Goal: Contribute content

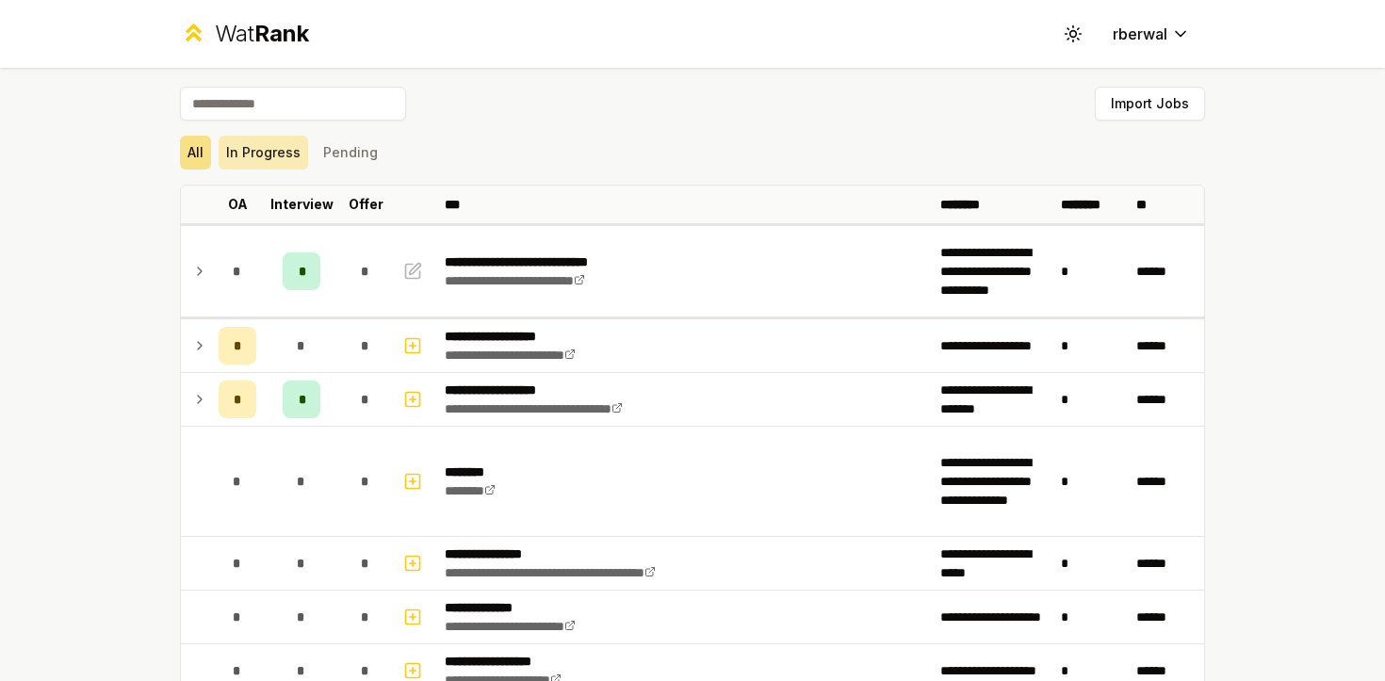
click at [259, 157] on button "In Progress" at bounding box center [264, 153] width 90 height 34
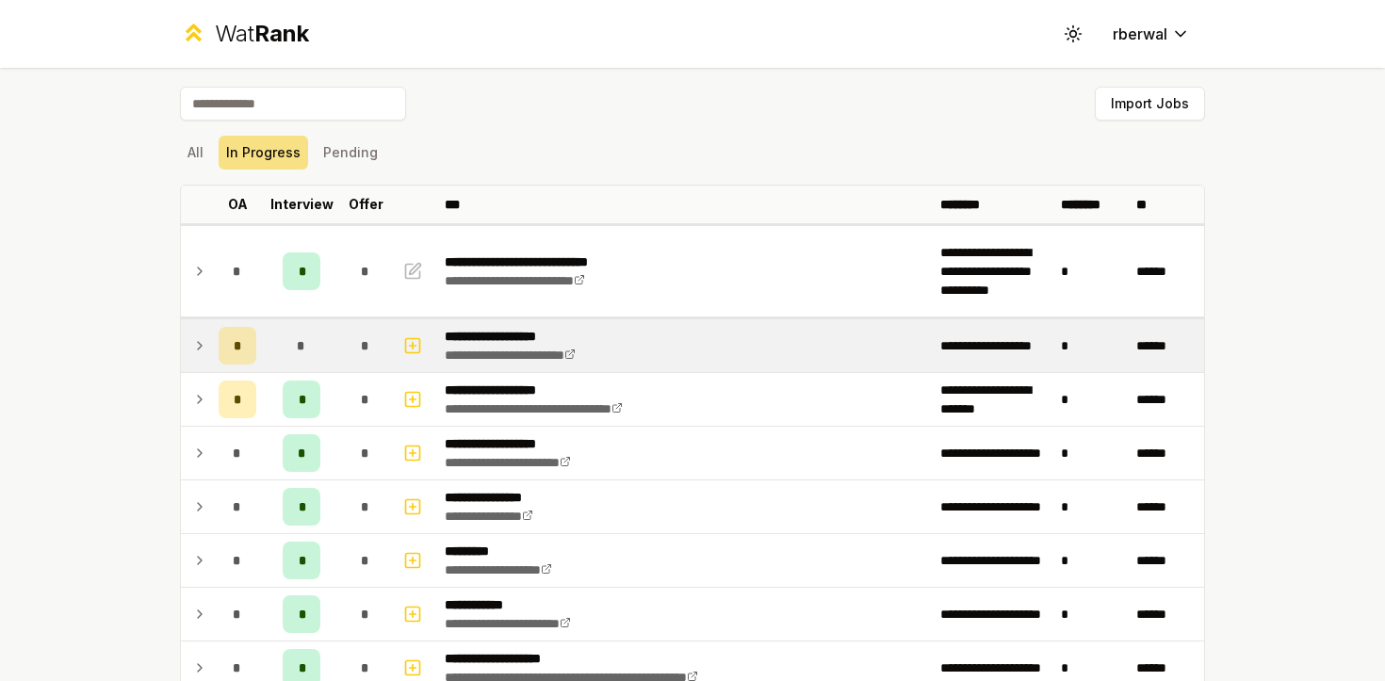
scroll to position [131, 0]
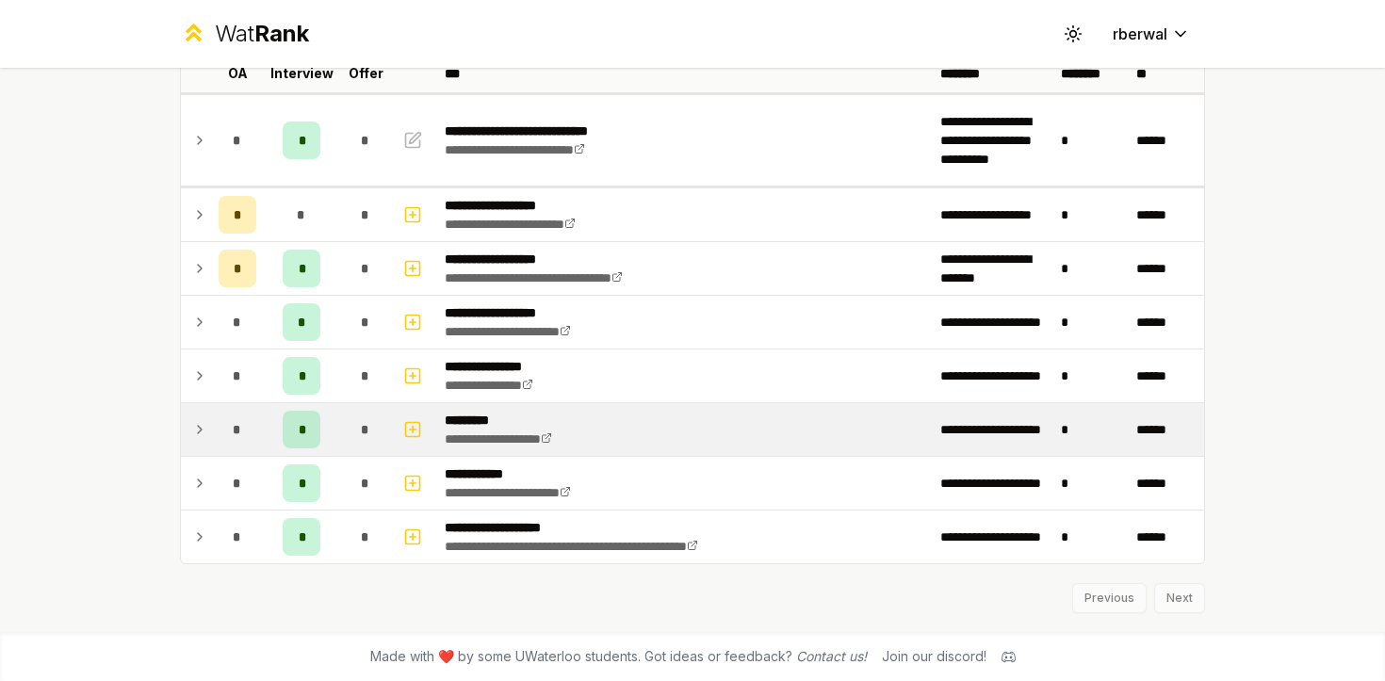
click at [203, 429] on icon at bounding box center [199, 429] width 15 height 23
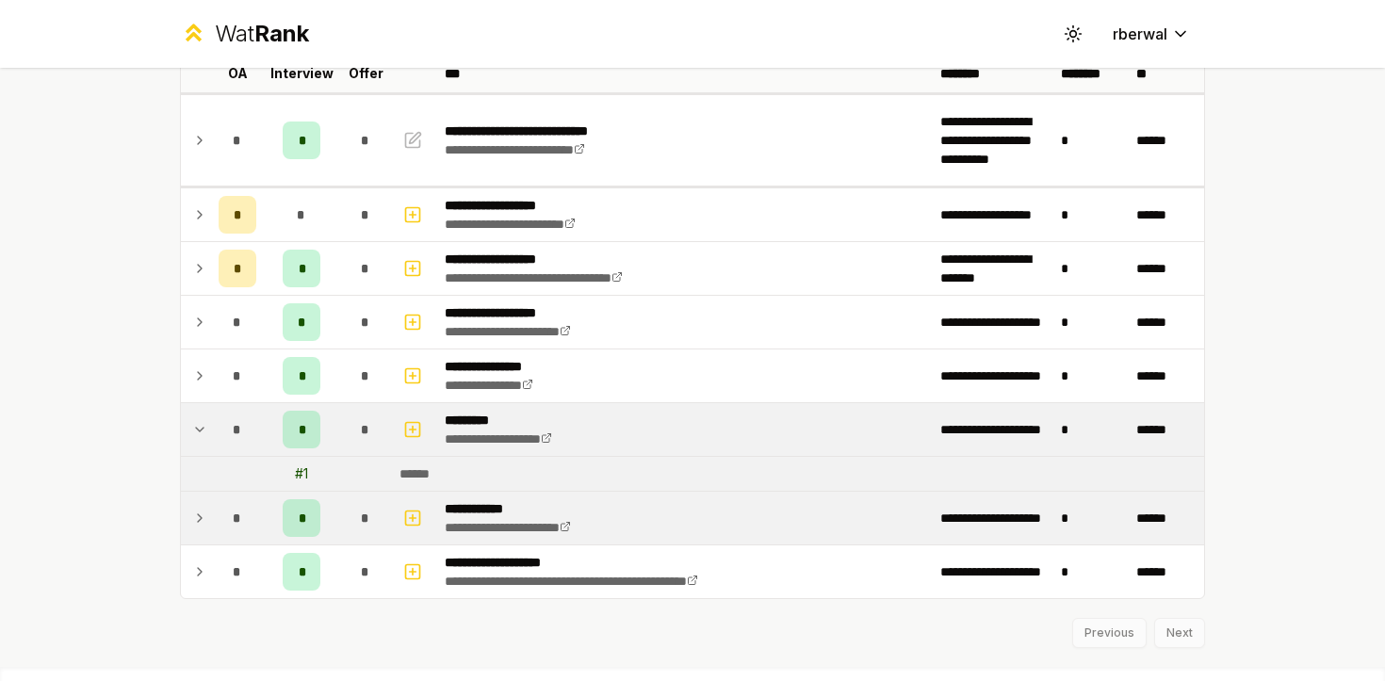
click at [211, 498] on td "*" at bounding box center [237, 518] width 53 height 53
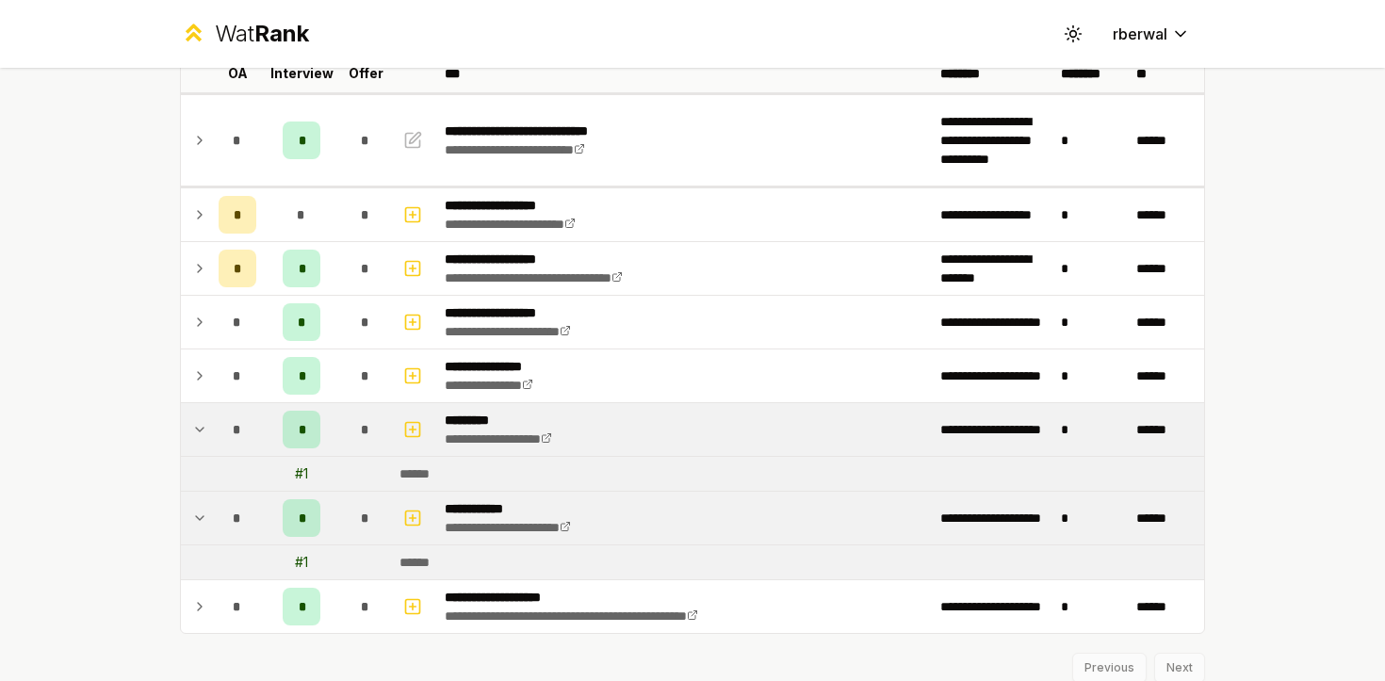
click at [221, 568] on td at bounding box center [237, 563] width 53 height 34
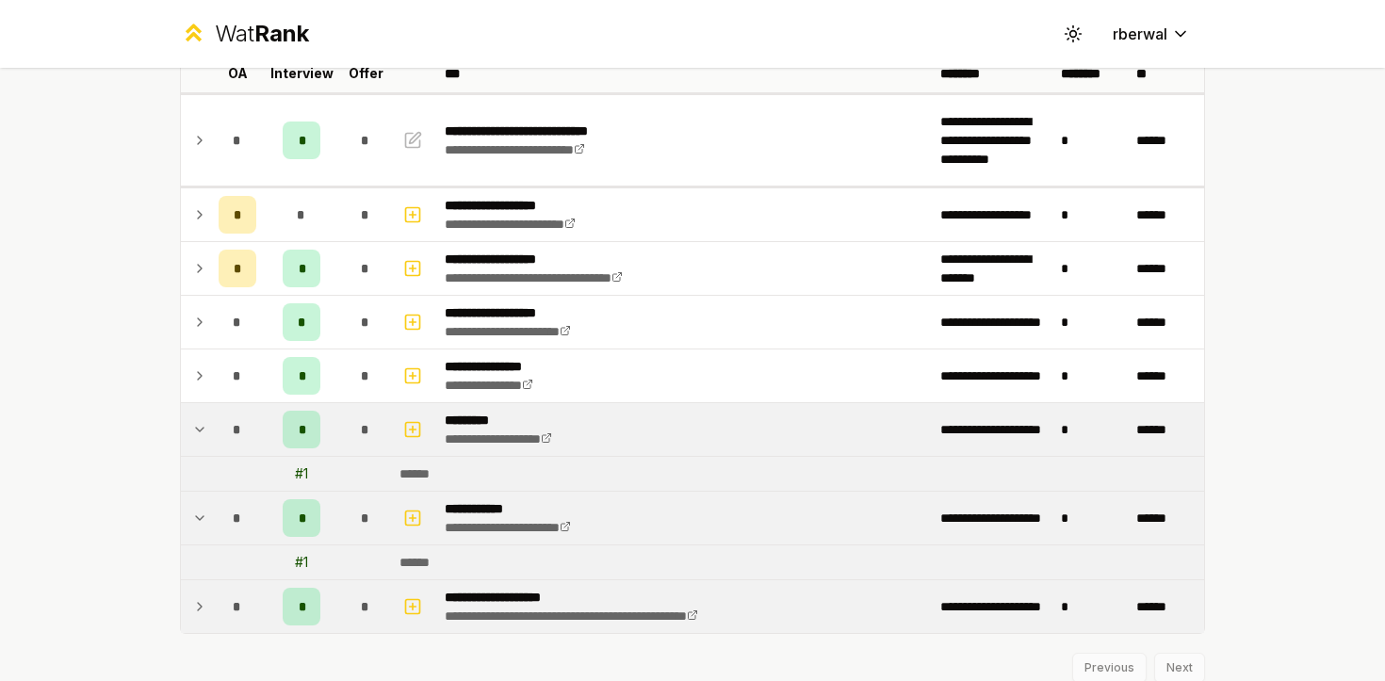
click at [221, 587] on td "*" at bounding box center [237, 606] width 53 height 53
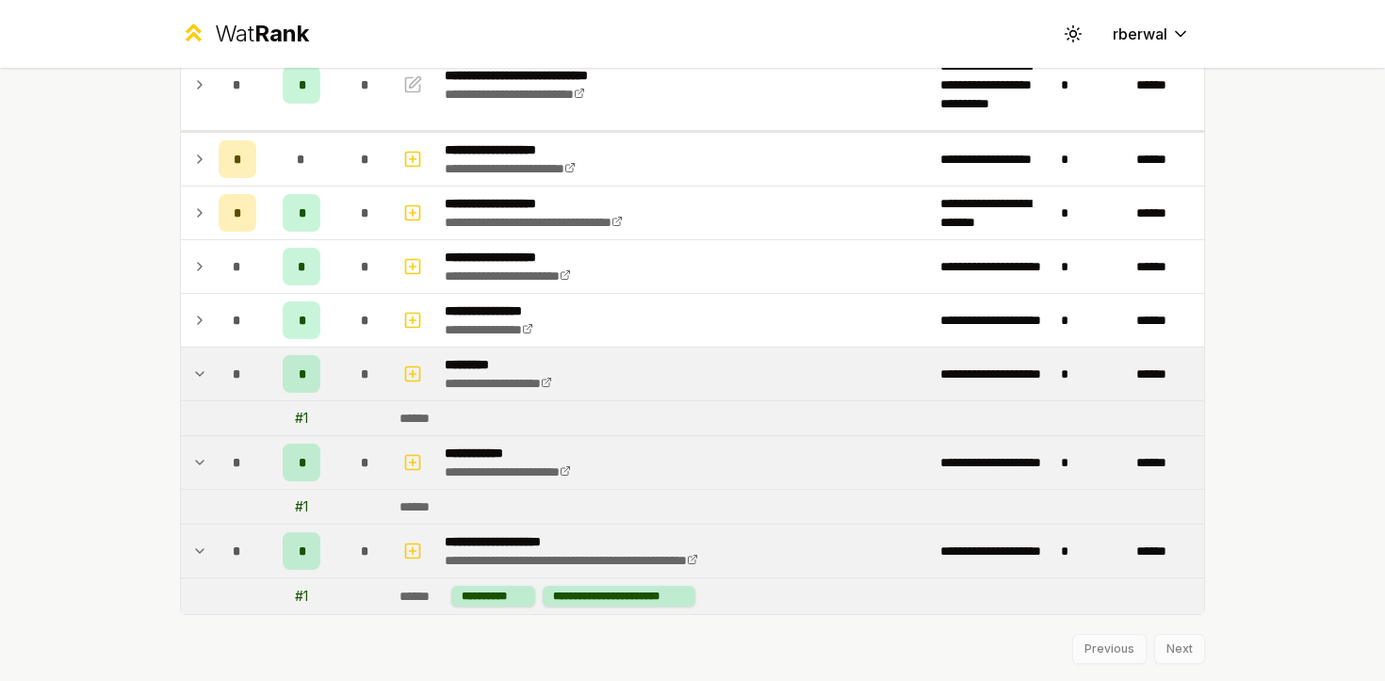
scroll to position [195, 0]
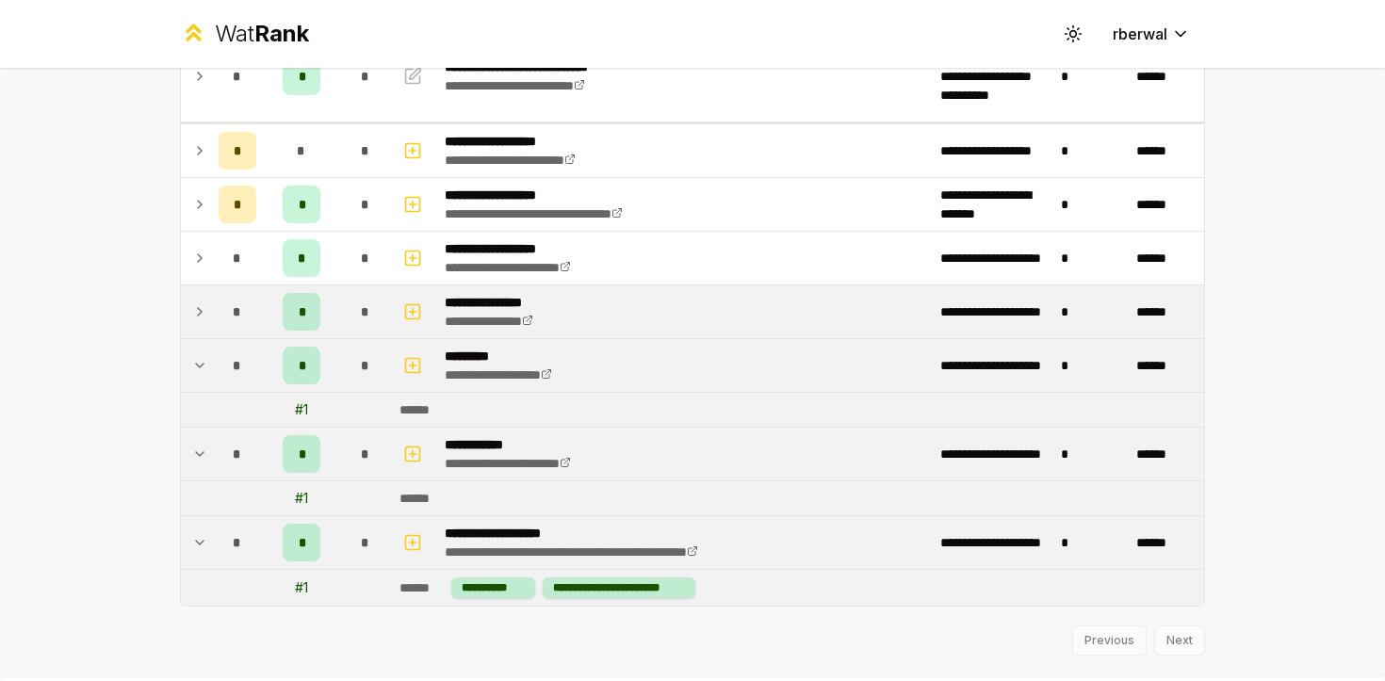
click at [205, 315] on icon at bounding box center [199, 312] width 15 height 23
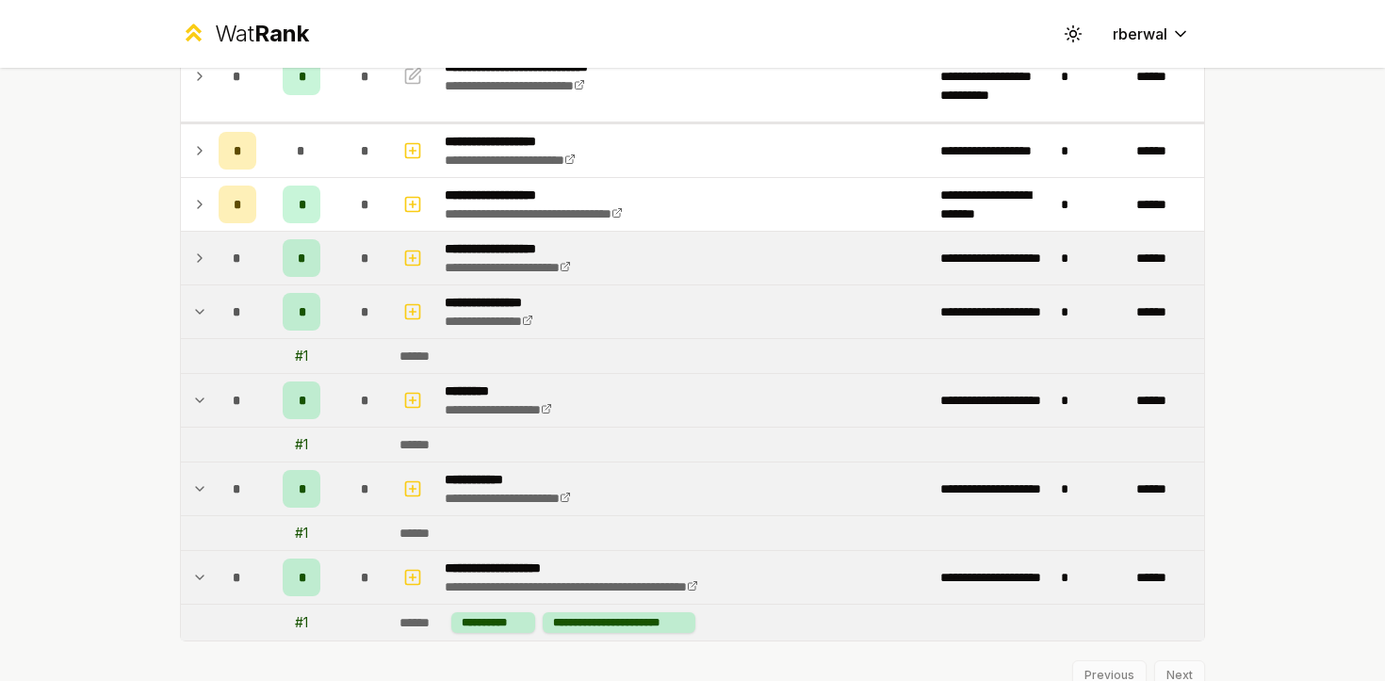
click at [204, 268] on icon at bounding box center [199, 258] width 15 height 23
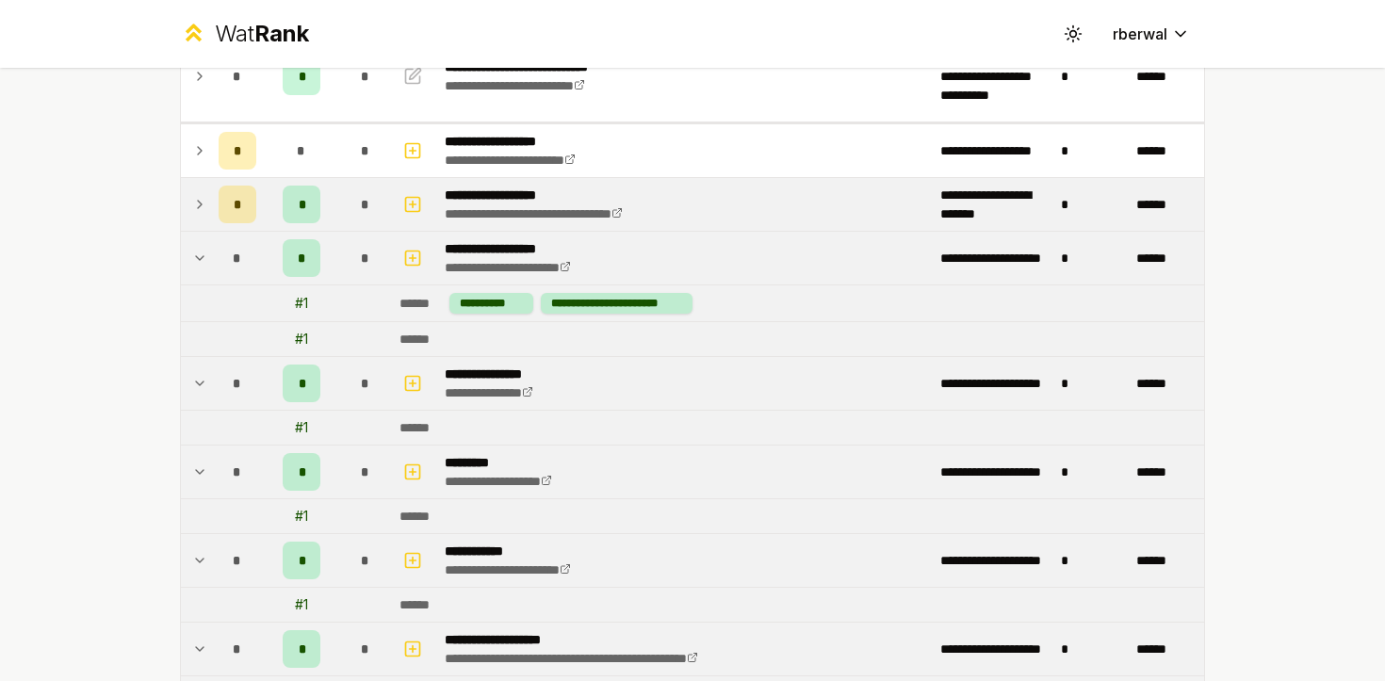
click at [201, 202] on icon at bounding box center [199, 204] width 15 height 23
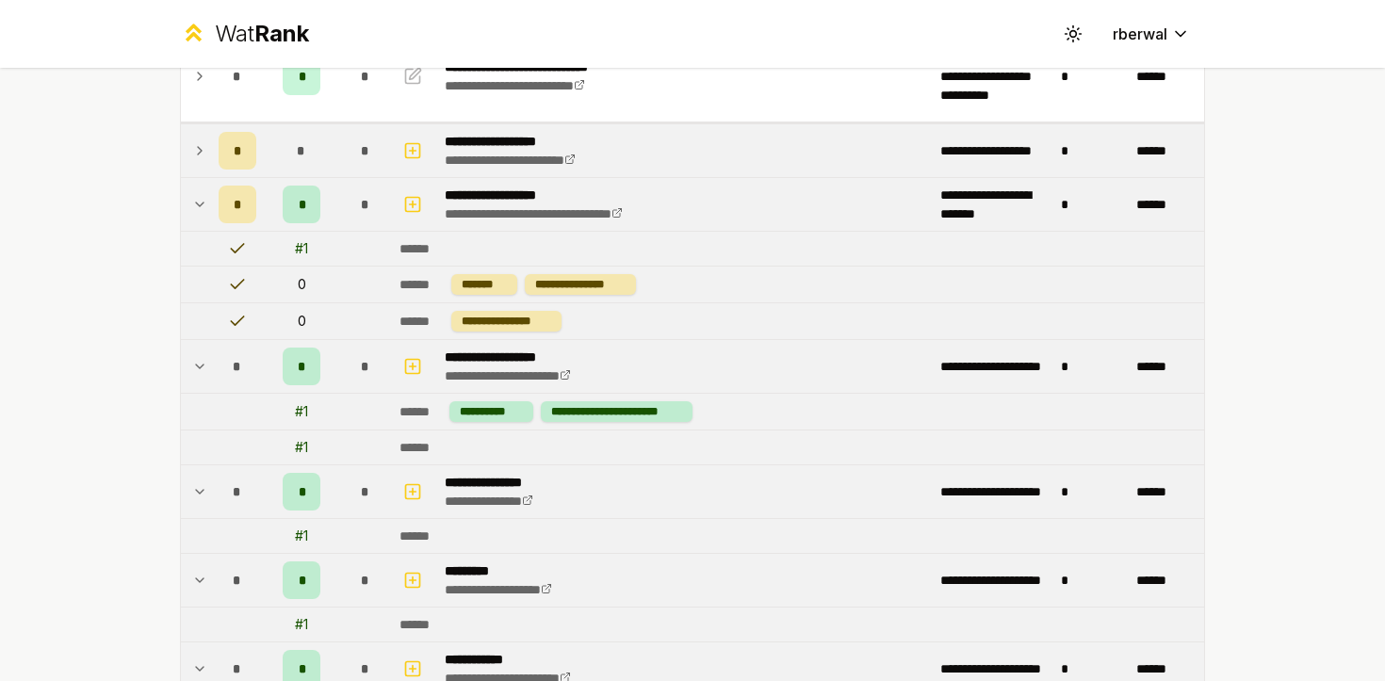
click at [201, 159] on icon at bounding box center [199, 150] width 15 height 23
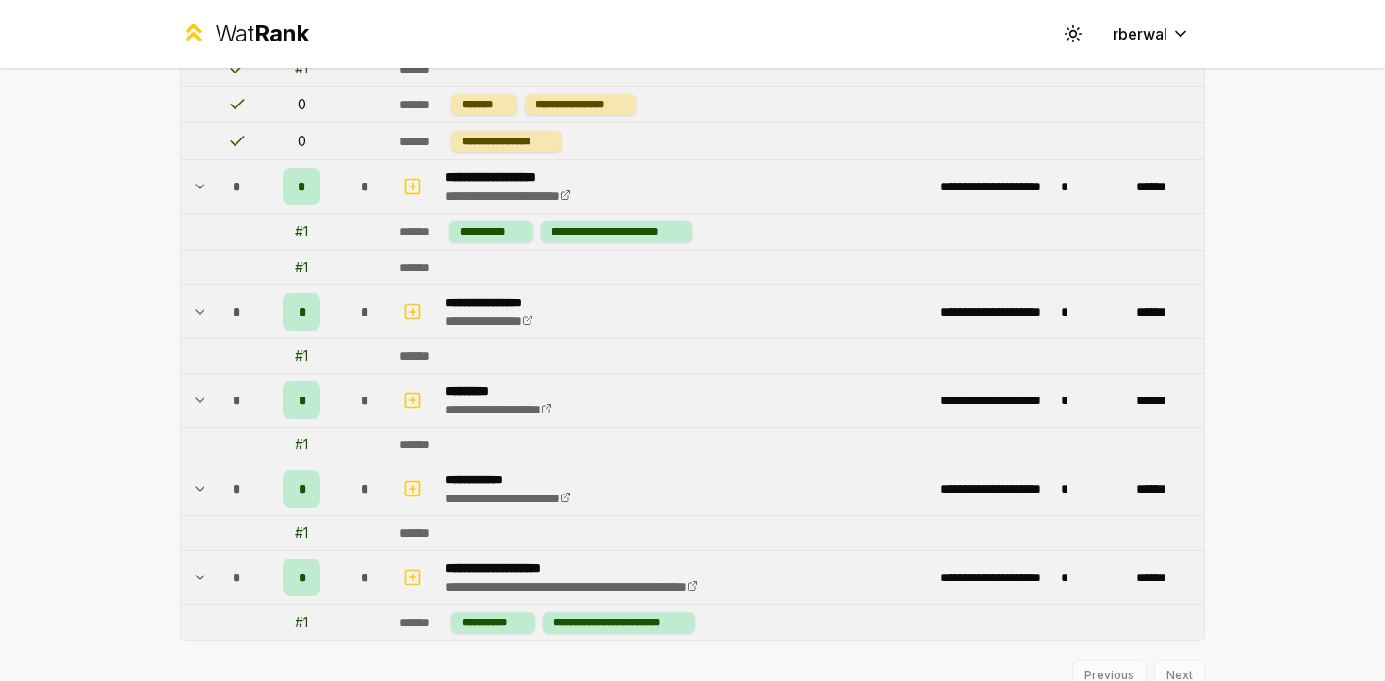
scroll to position [0, 0]
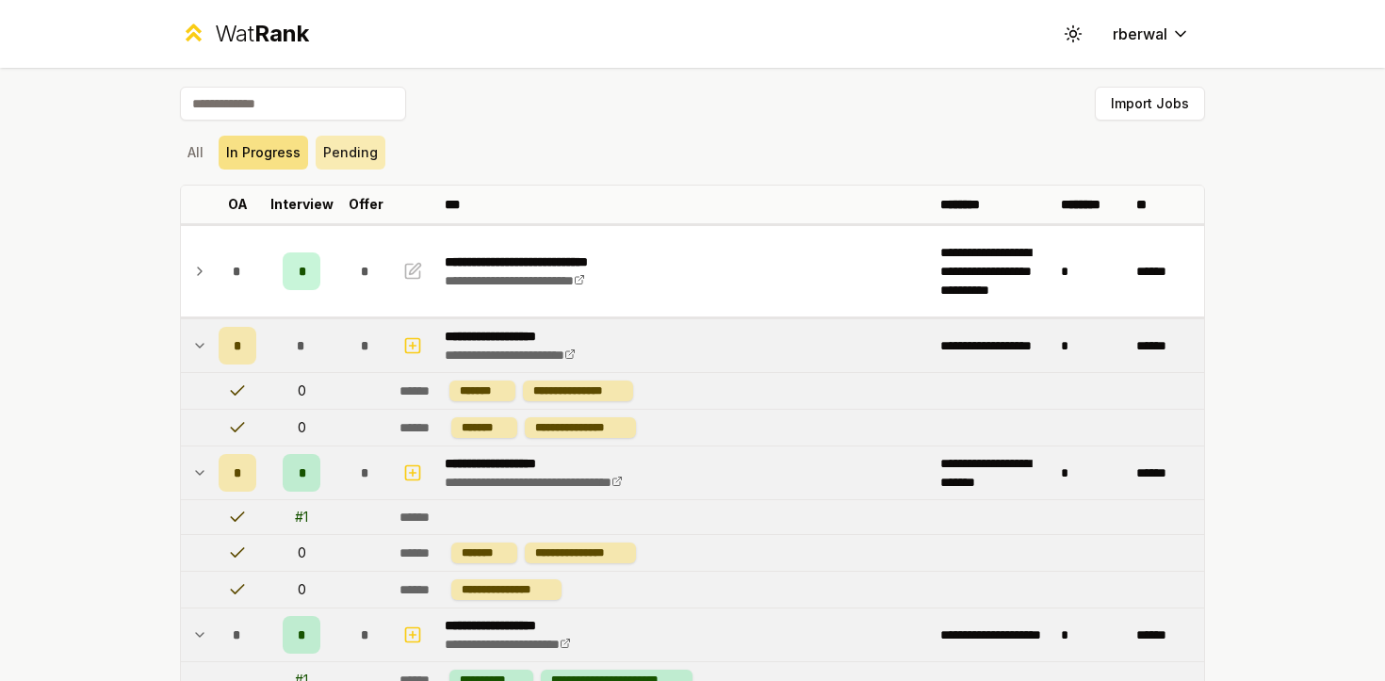
click at [337, 166] on button "Pending" at bounding box center [351, 153] width 70 height 34
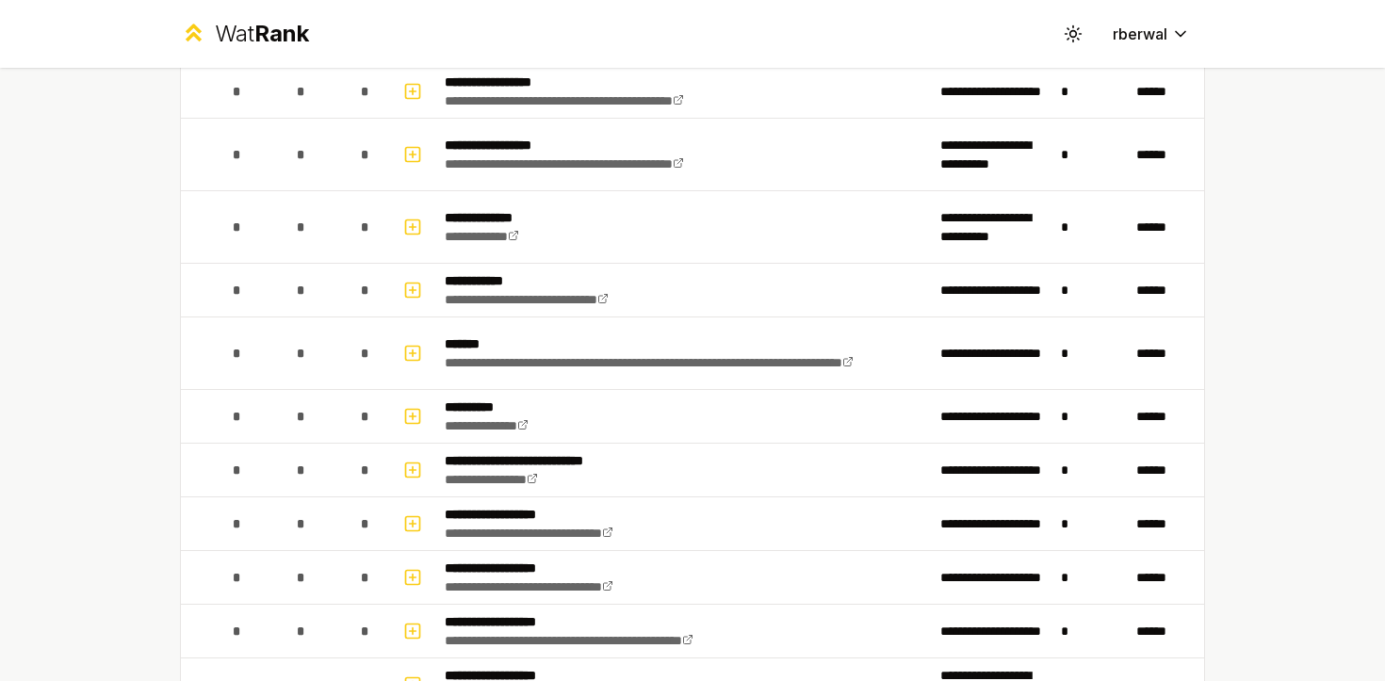
scroll to position [1976, 0]
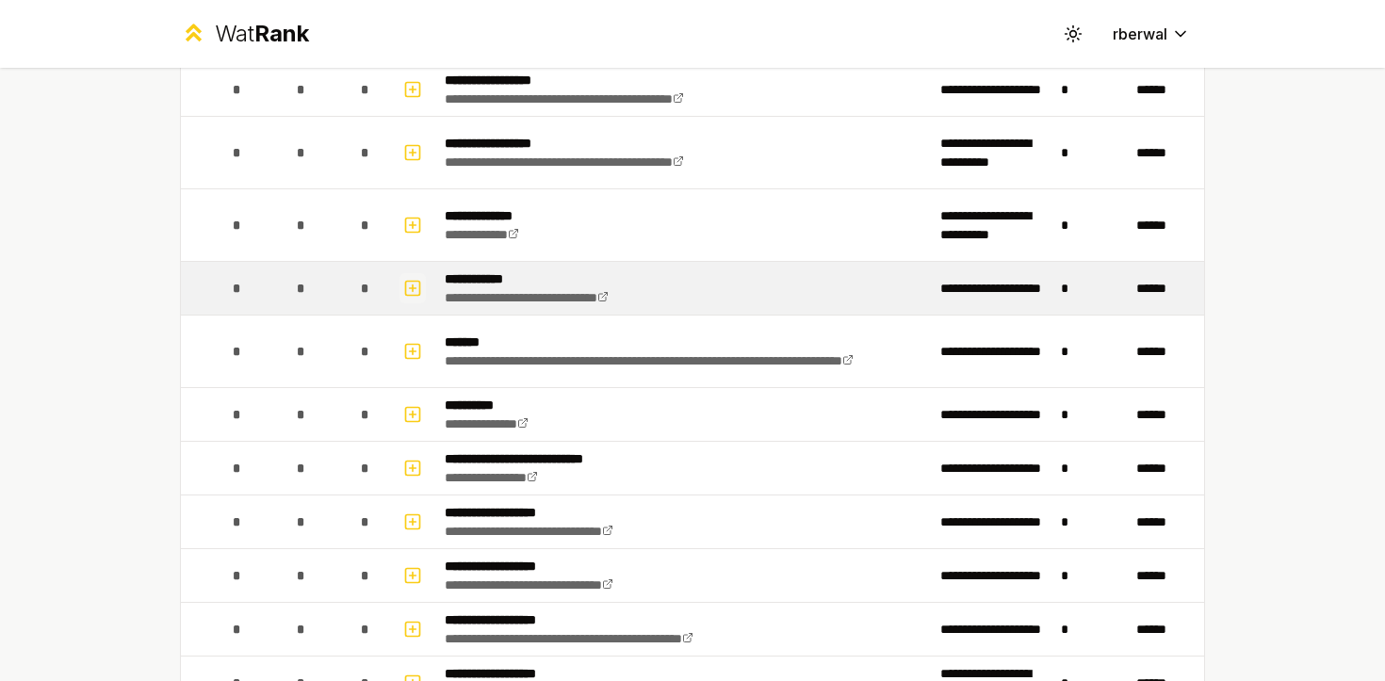
click at [404, 290] on icon "button" at bounding box center [412, 288] width 19 height 23
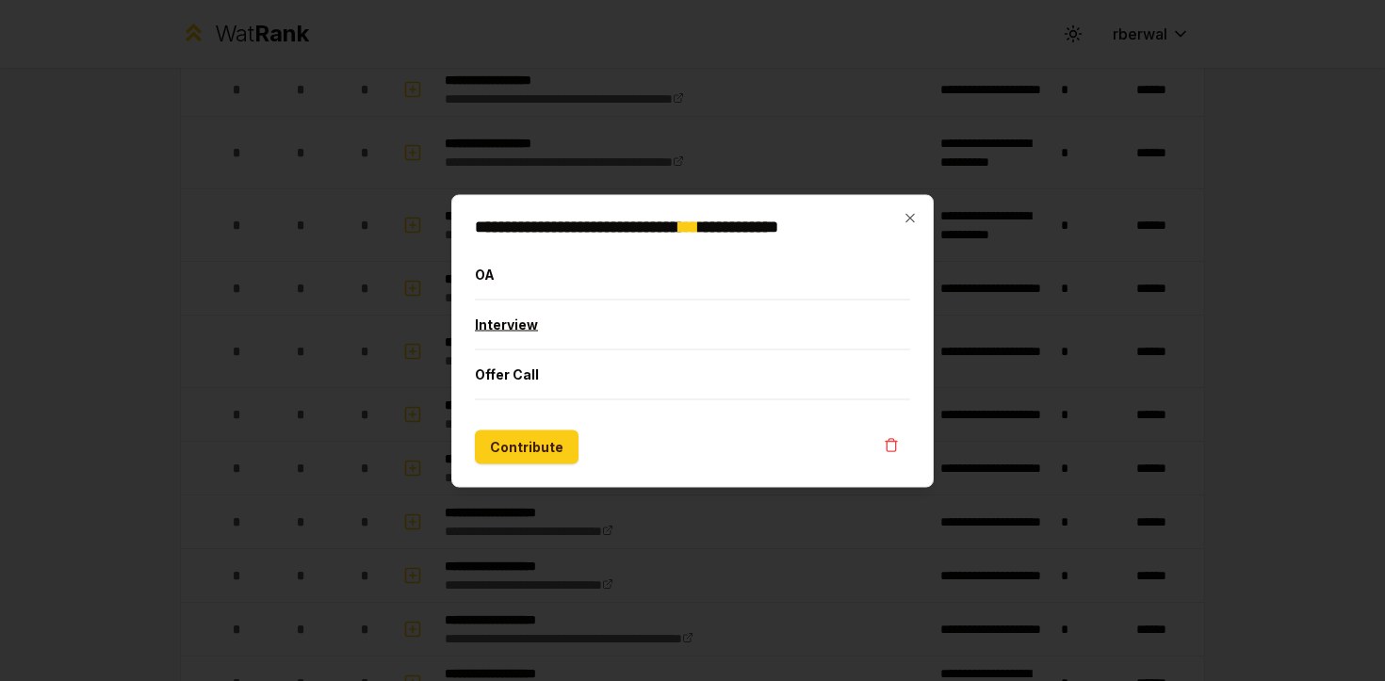
click at [490, 333] on button "Interview" at bounding box center [692, 324] width 435 height 49
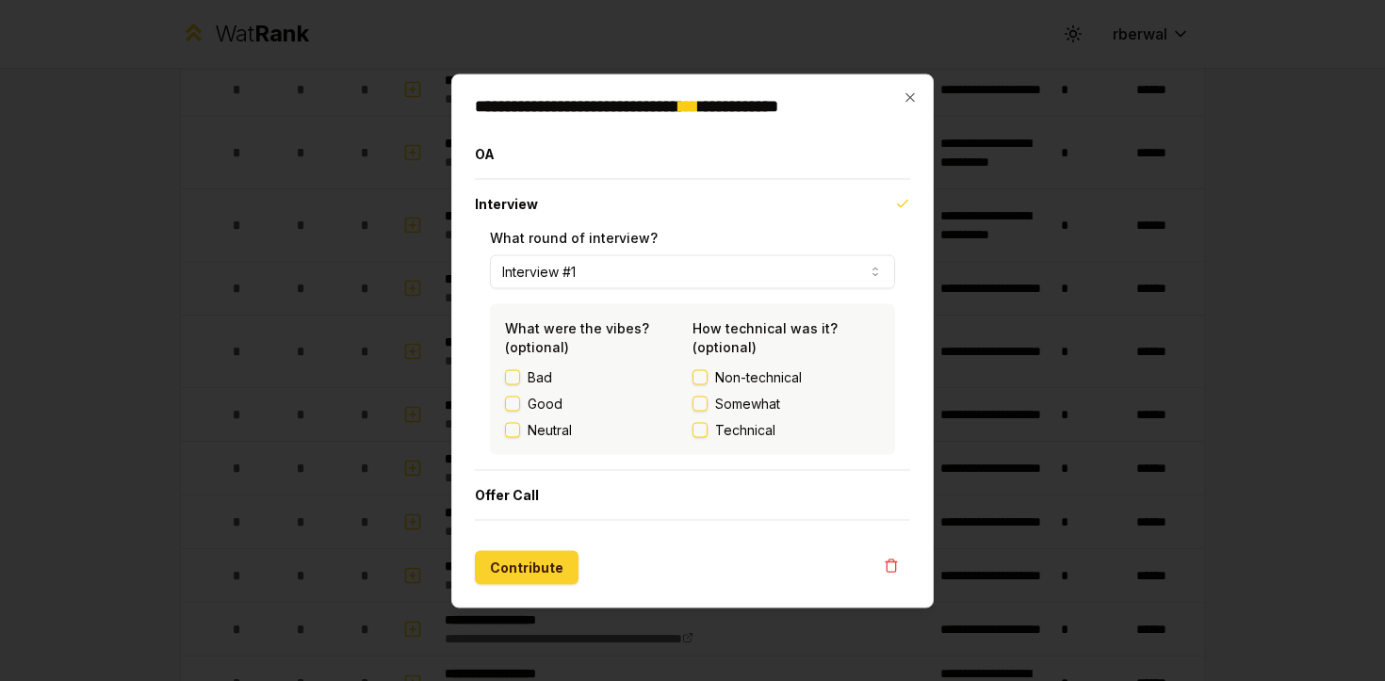
click at [554, 552] on button "Contribute" at bounding box center [527, 567] width 104 height 34
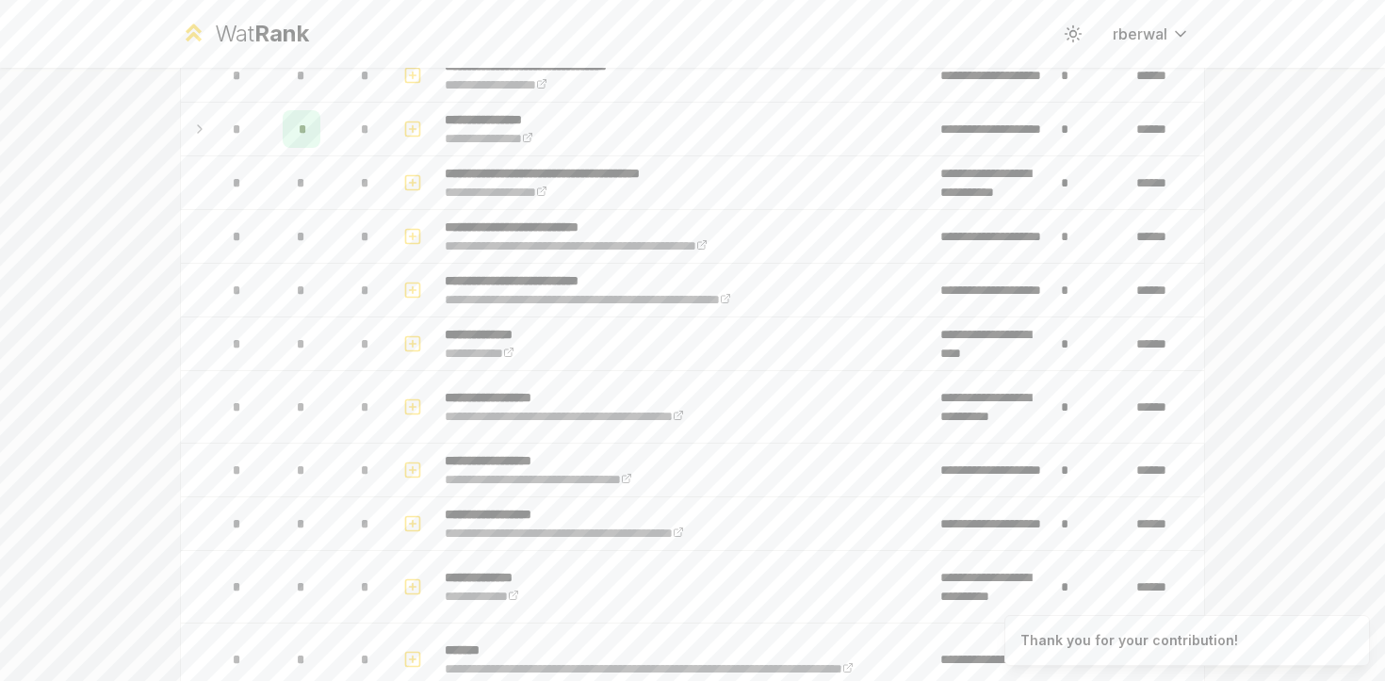
scroll to position [0, 0]
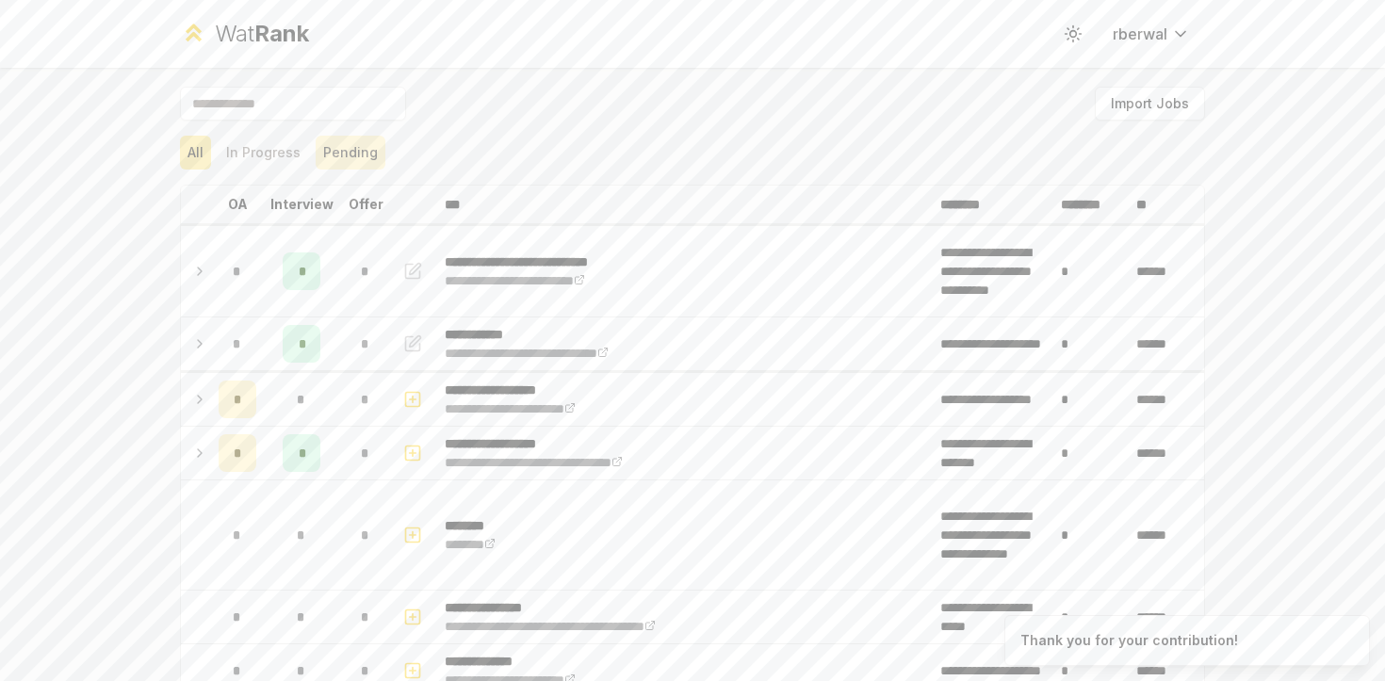
click at [318, 140] on button "Pending" at bounding box center [351, 153] width 70 height 34
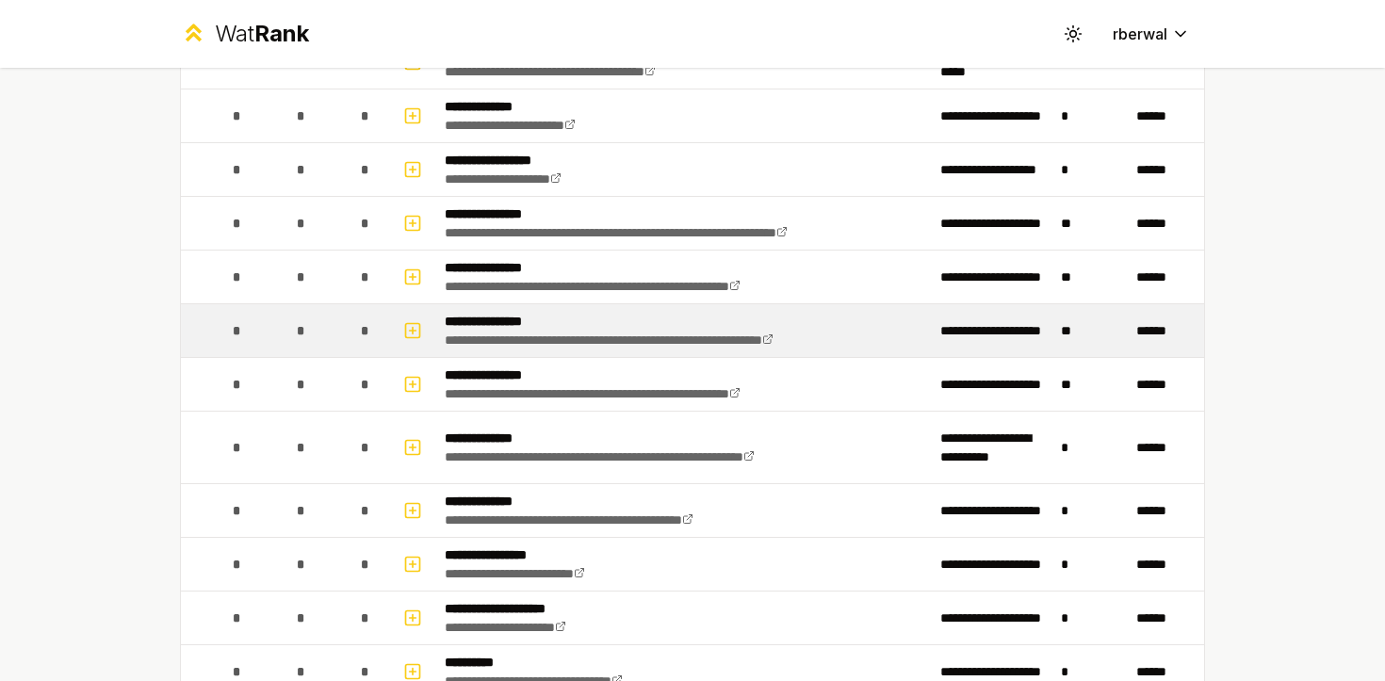
scroll to position [302, 0]
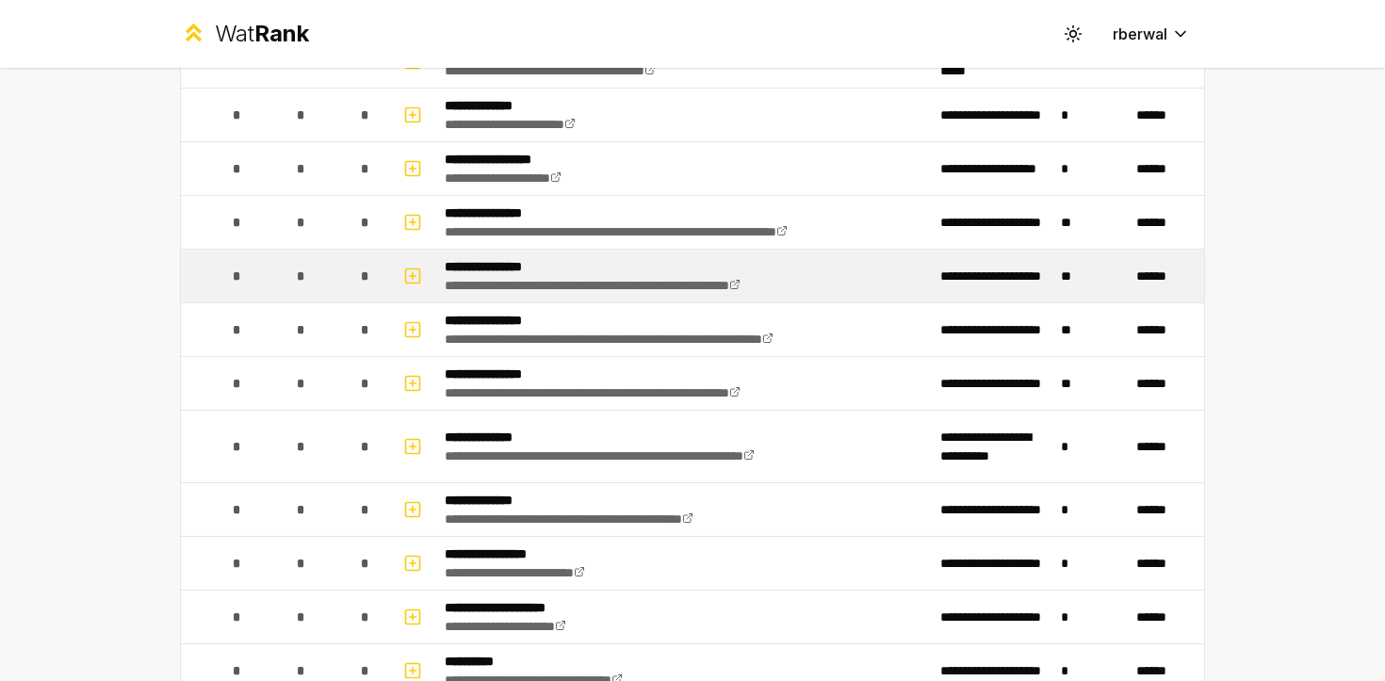
click at [356, 275] on div "*" at bounding box center [366, 276] width 38 height 38
click at [413, 274] on icon "button" at bounding box center [413, 275] width 0 height 7
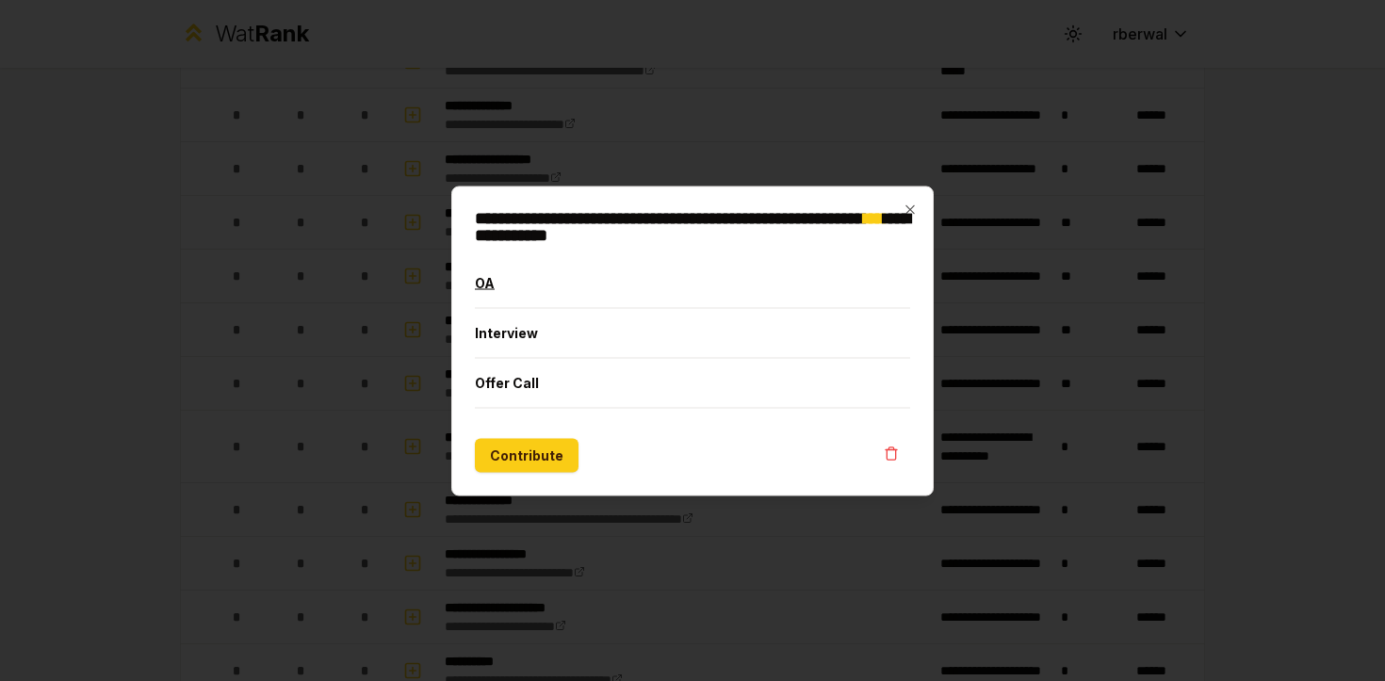
click at [518, 286] on button "OA" at bounding box center [692, 282] width 435 height 49
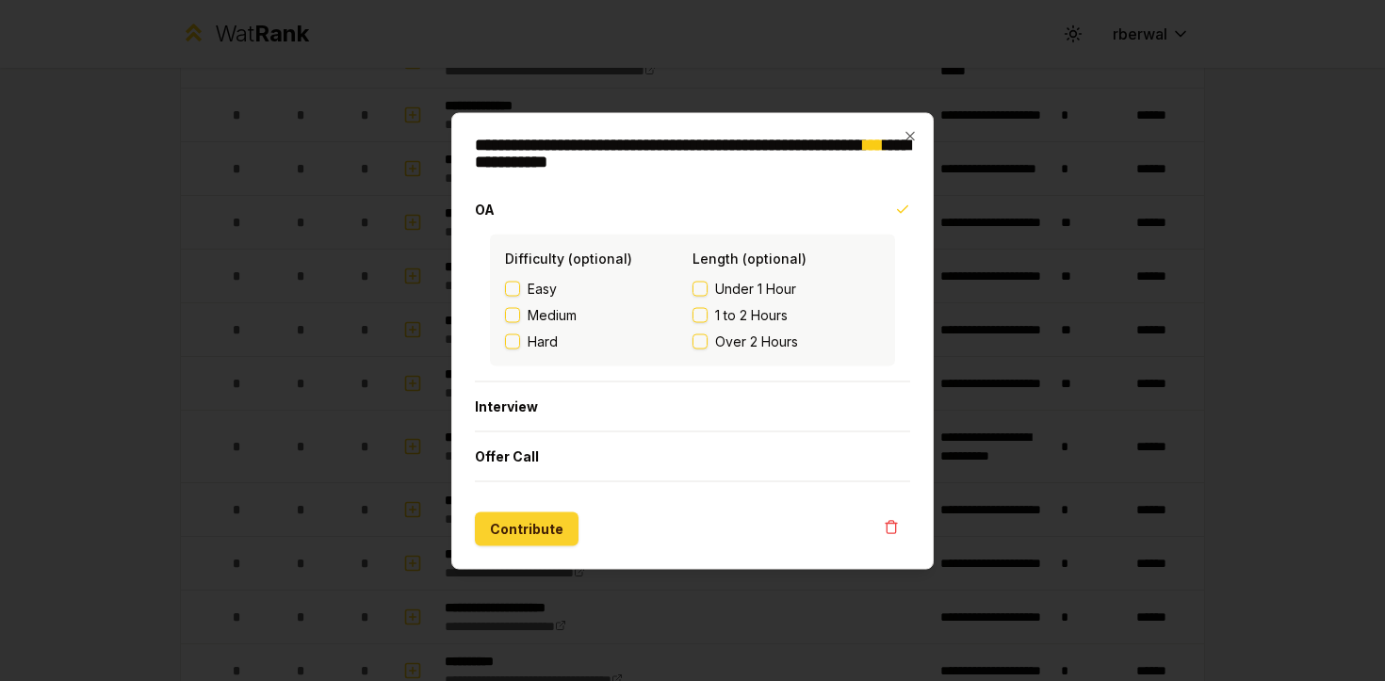
click at [522, 522] on button "Contribute" at bounding box center [527, 529] width 104 height 34
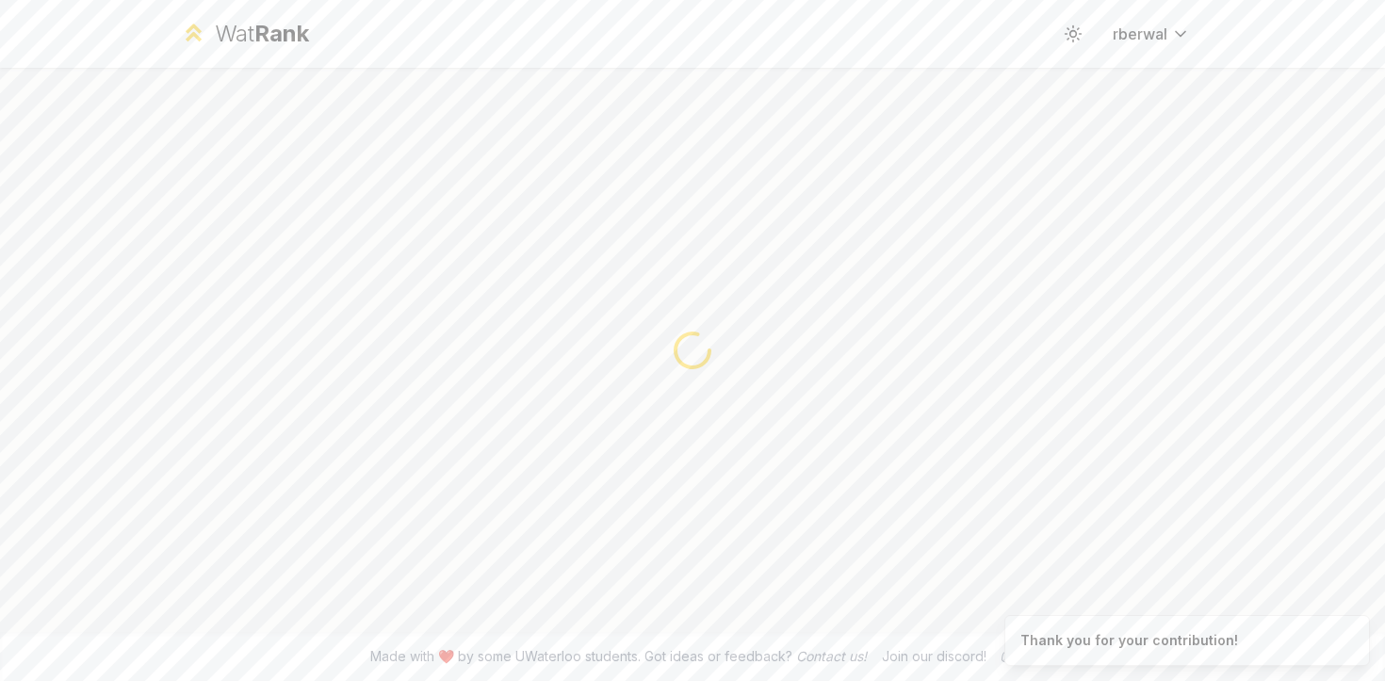
scroll to position [0, 0]
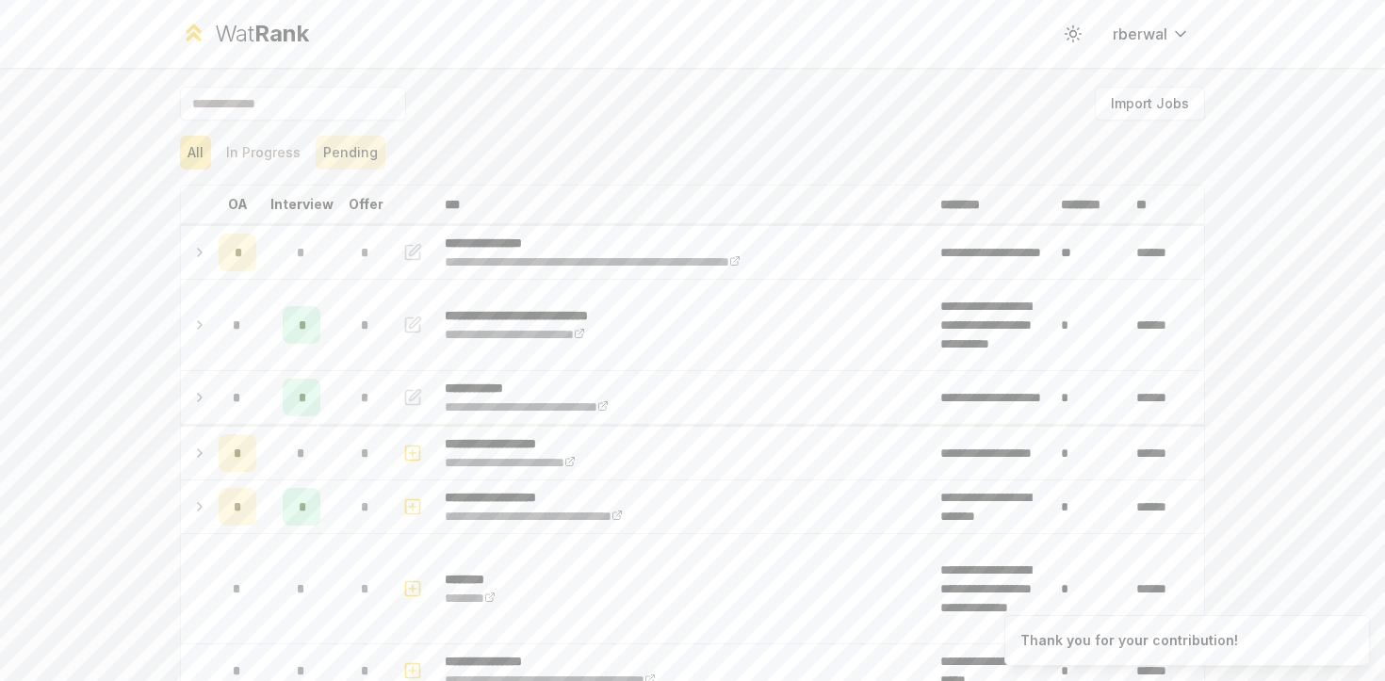
click at [355, 155] on button "Pending" at bounding box center [351, 153] width 70 height 34
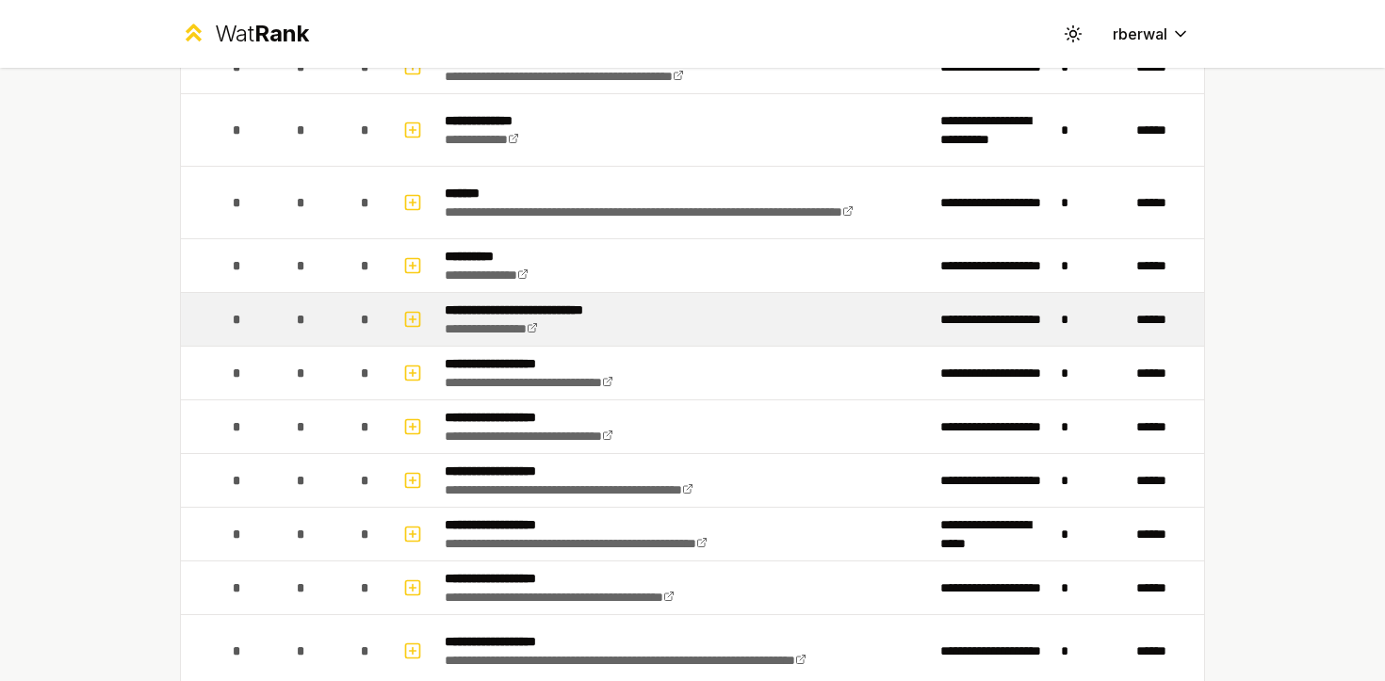
scroll to position [2019, 0]
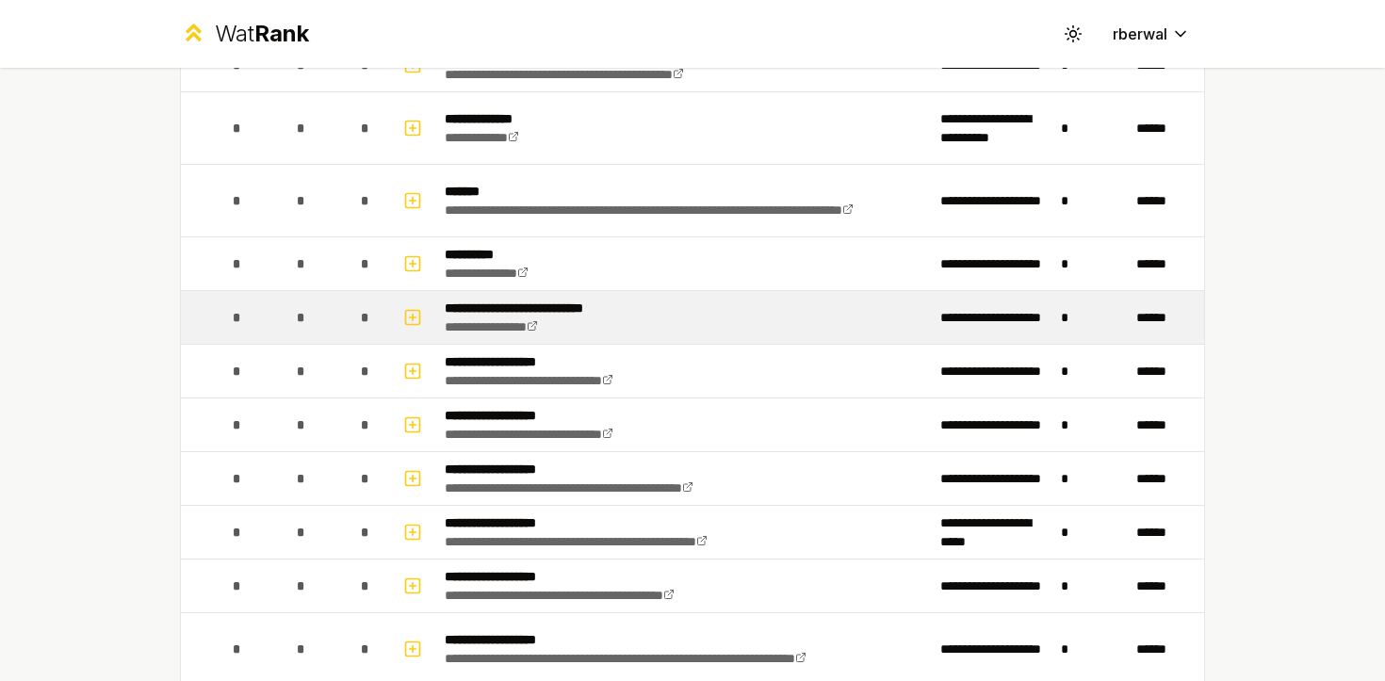
click at [352, 320] on div "*" at bounding box center [366, 318] width 38 height 38
click at [409, 310] on rect "button" at bounding box center [413, 317] width 14 height 14
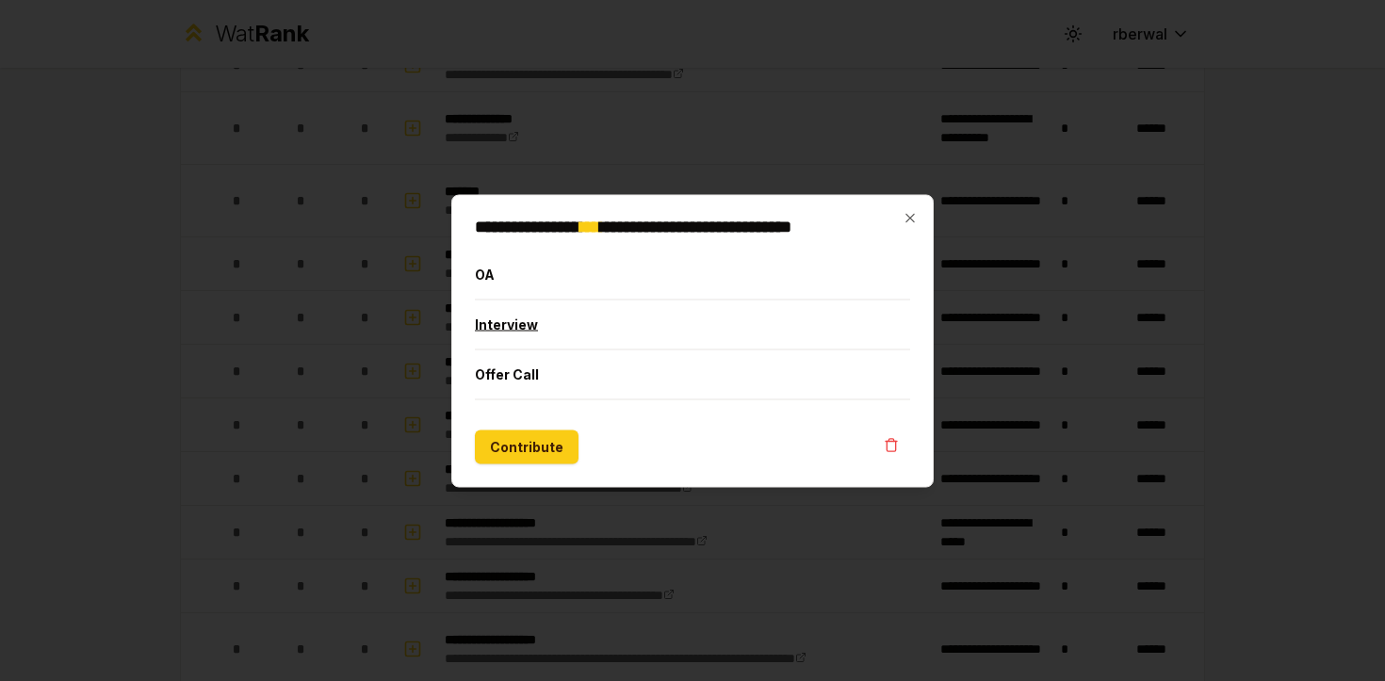
click at [486, 334] on button "Interview" at bounding box center [692, 324] width 435 height 49
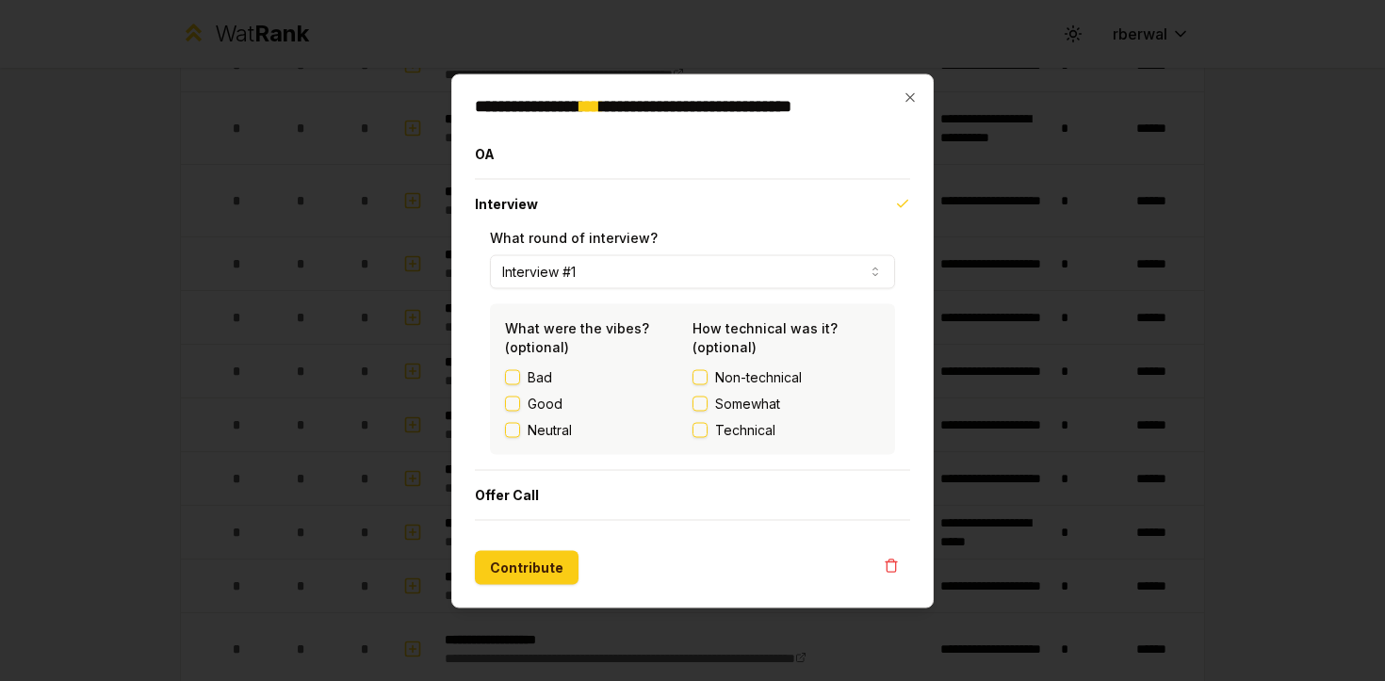
click at [527, 541] on form "**********" at bounding box center [692, 356] width 435 height 455
click at [527, 547] on form "**********" at bounding box center [692, 356] width 435 height 455
click at [527, 560] on button "Contribute" at bounding box center [527, 567] width 104 height 34
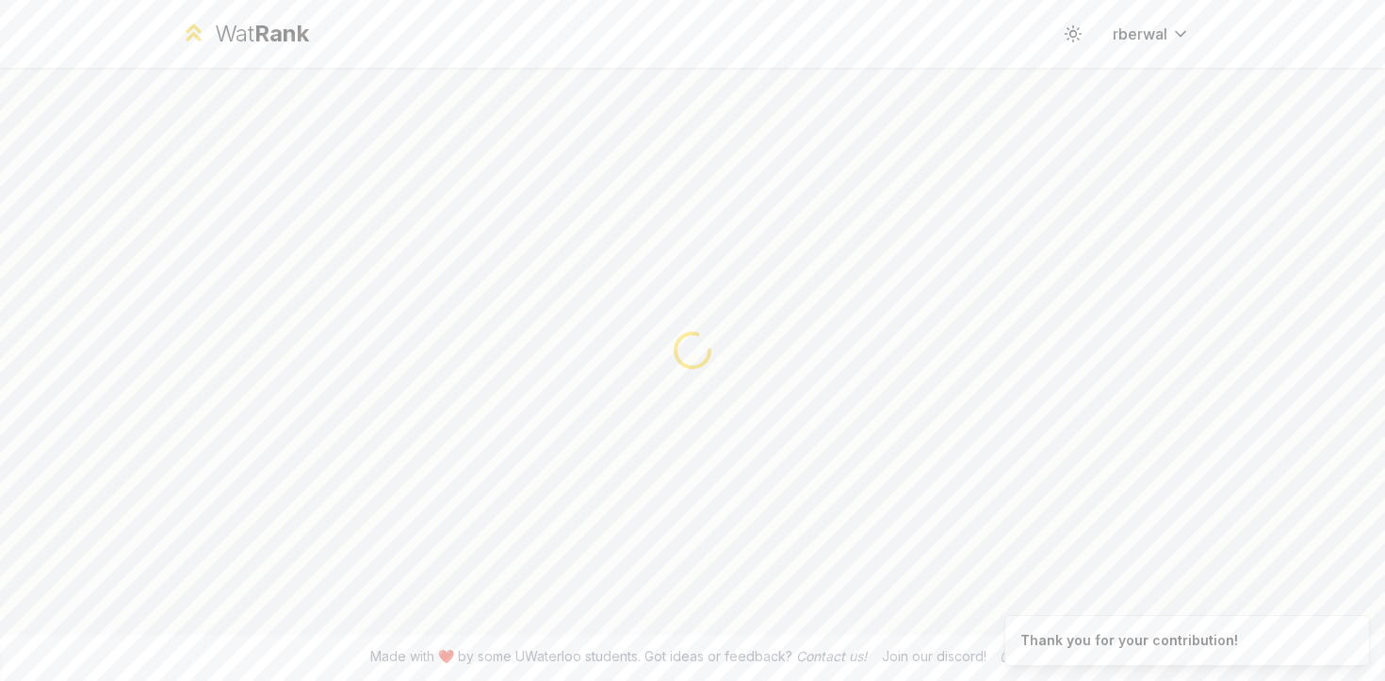
scroll to position [0, 0]
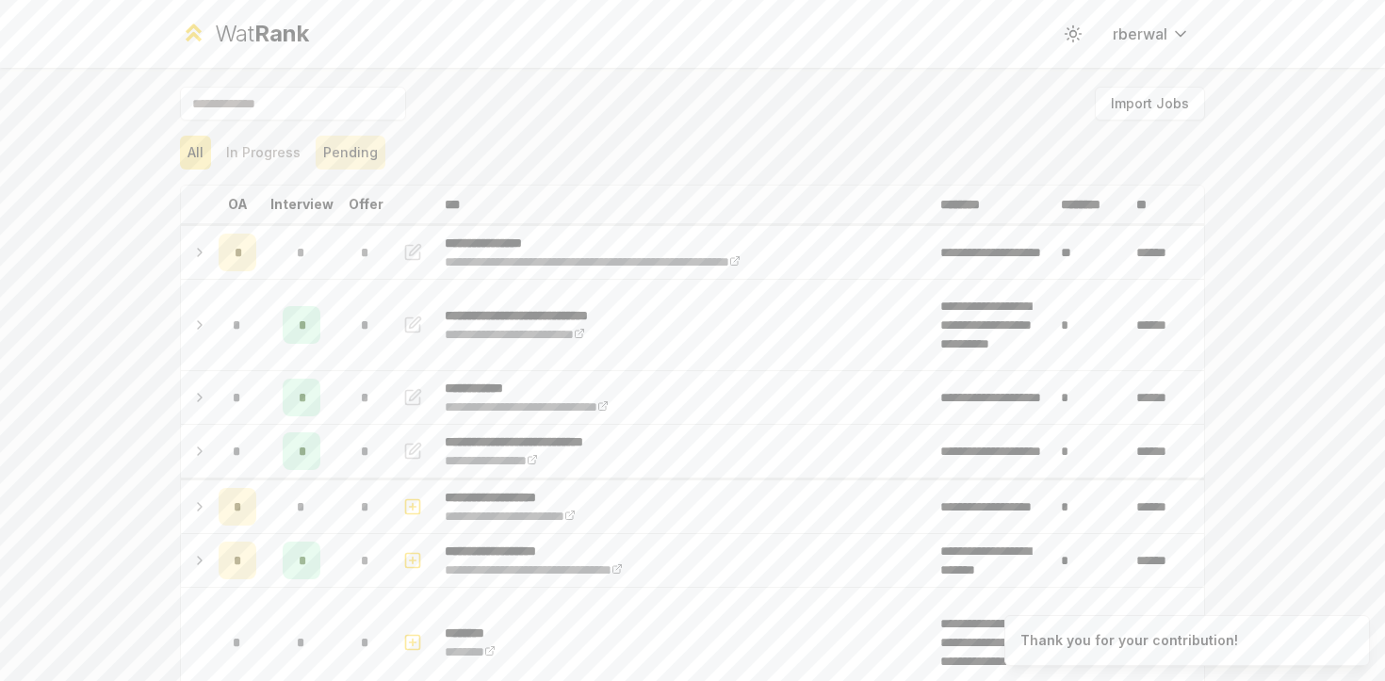
click at [358, 139] on button "Pending" at bounding box center [351, 153] width 70 height 34
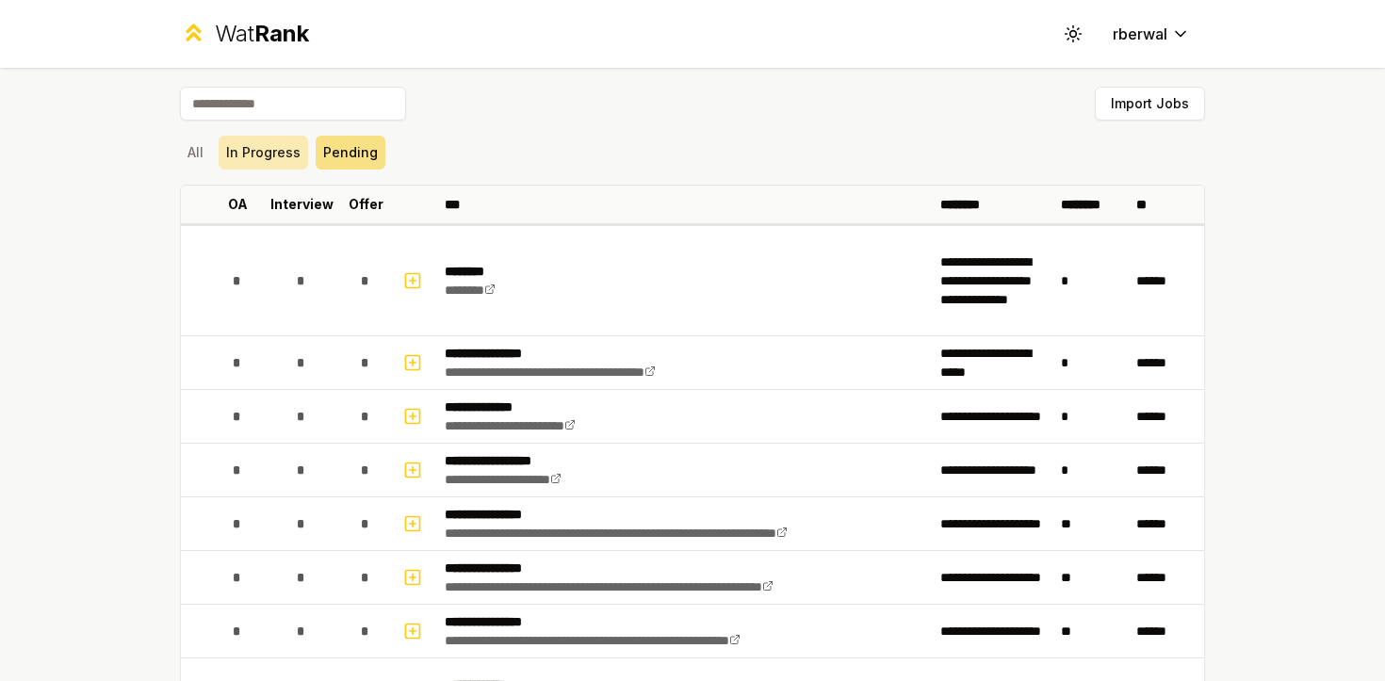
click at [288, 152] on button "In Progress" at bounding box center [264, 153] width 90 height 34
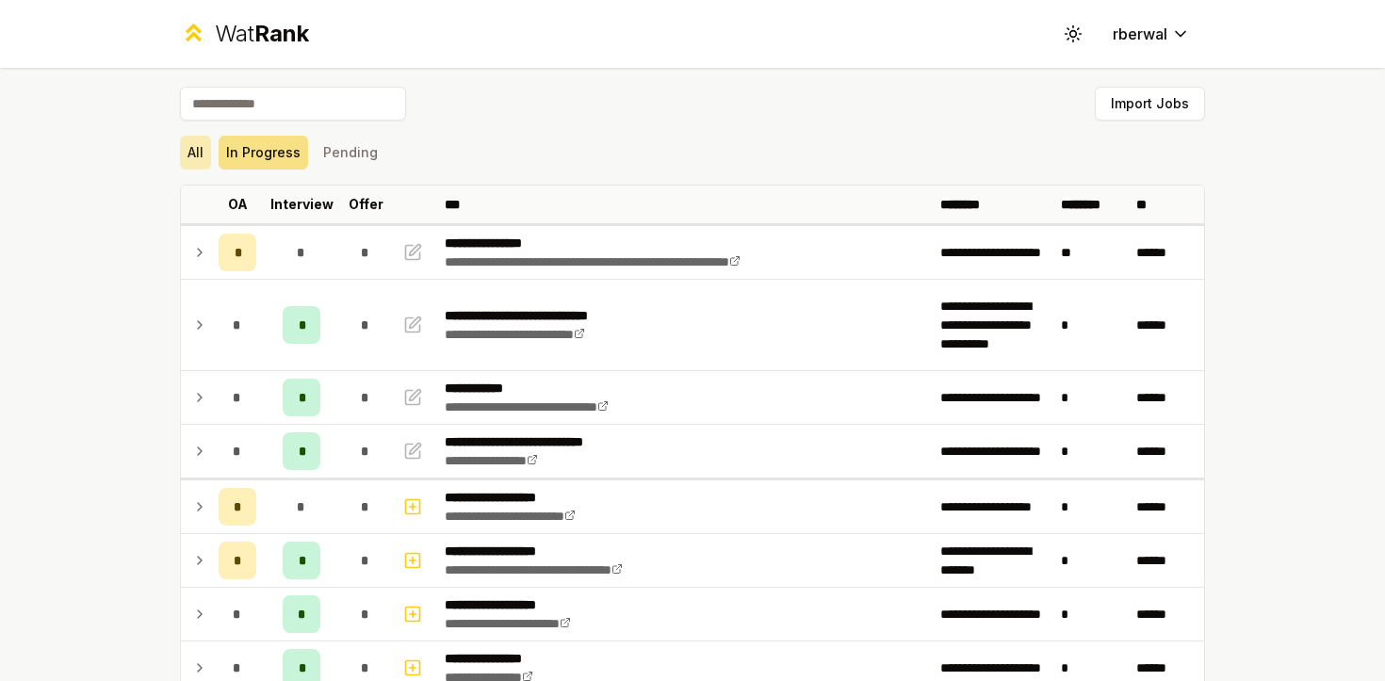
click at [202, 150] on button "All" at bounding box center [195, 153] width 31 height 34
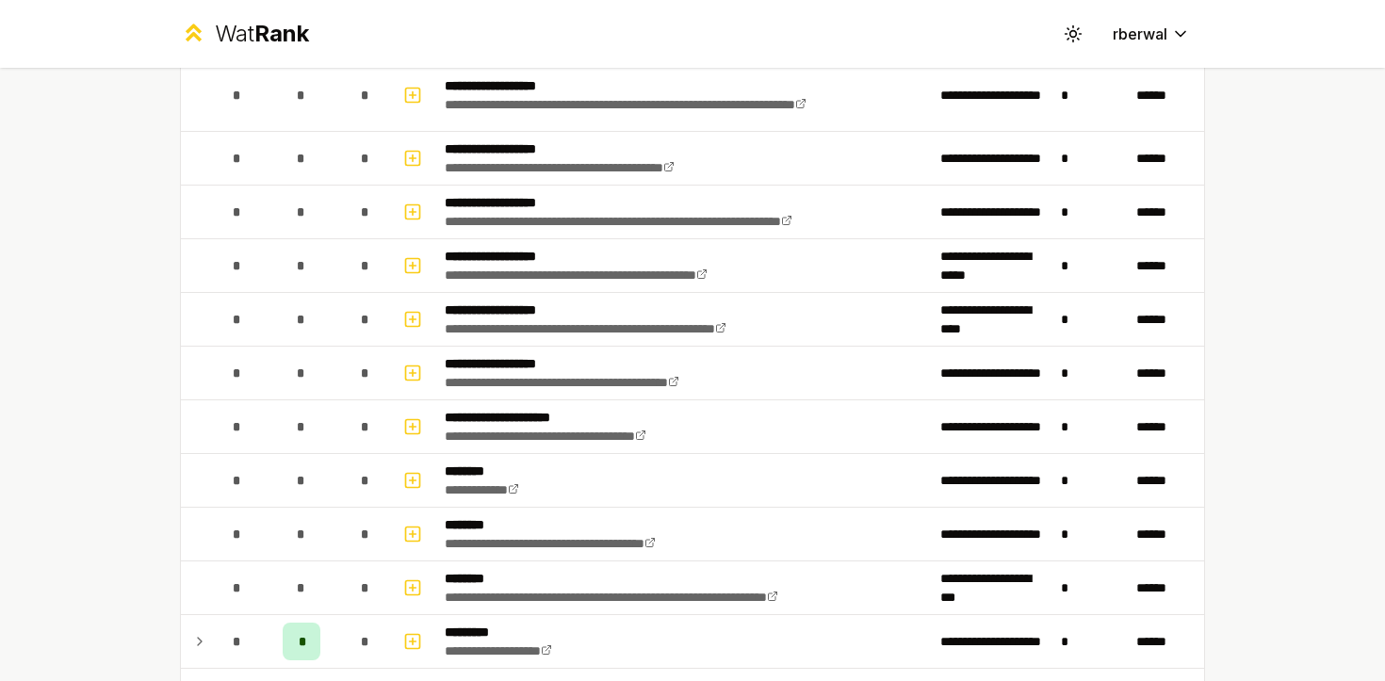
scroll to position [3741, 0]
